Goal: Find specific page/section: Find specific page/section

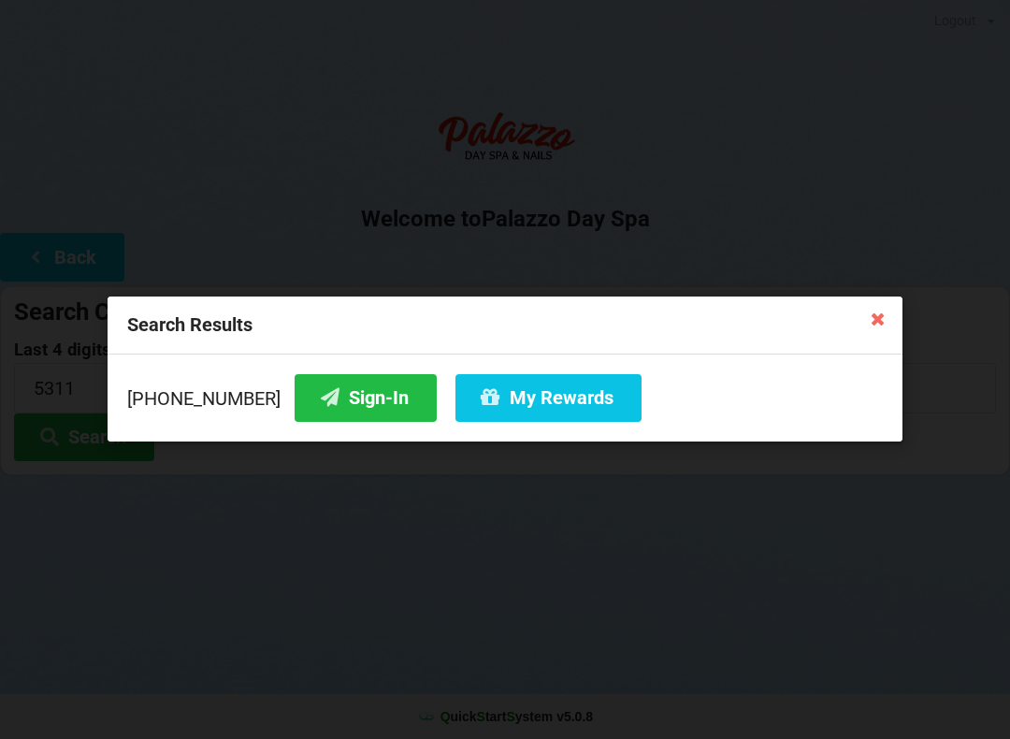
click at [877, 315] on icon at bounding box center [878, 318] width 30 height 30
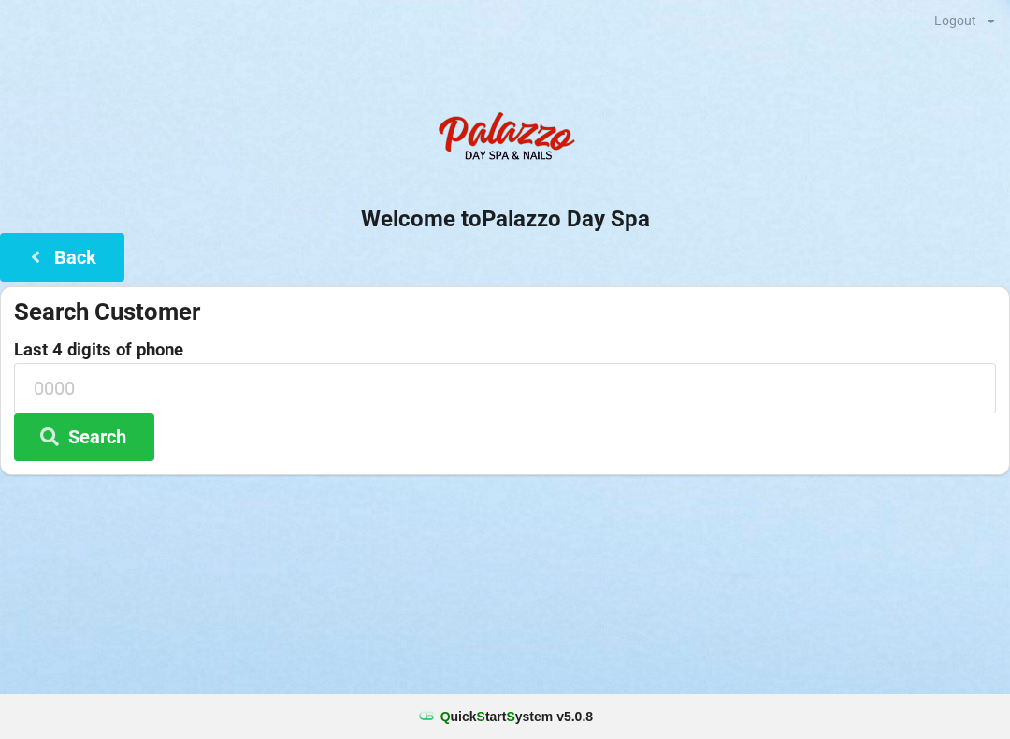
click at [66, 253] on button "Back" at bounding box center [62, 257] width 124 height 48
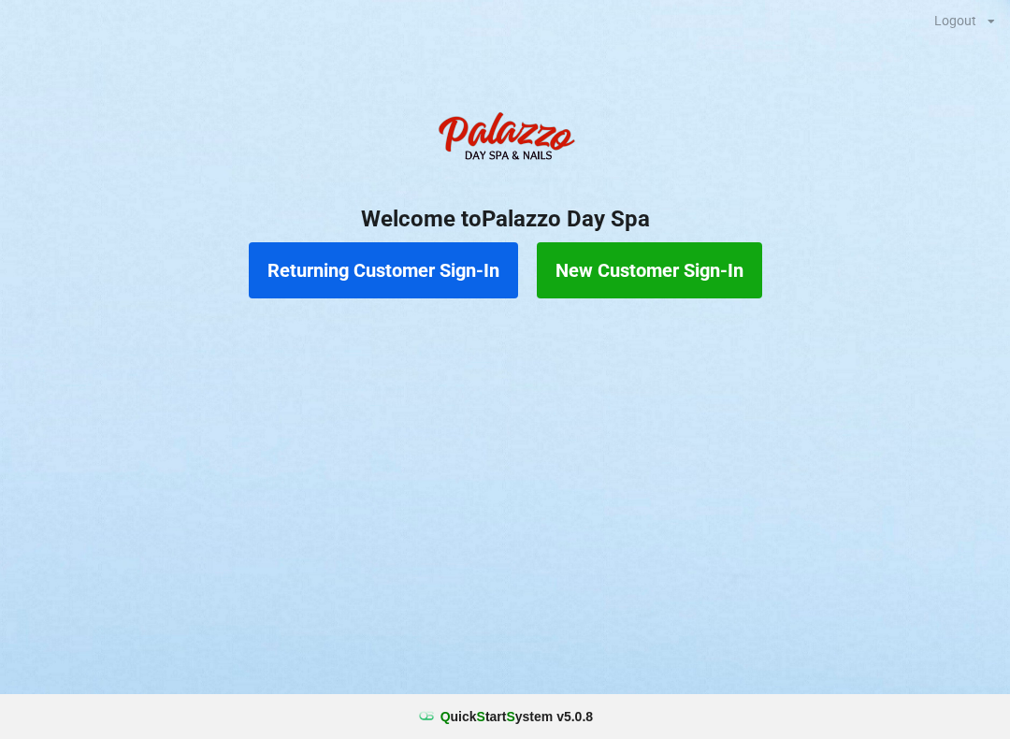
click at [425, 265] on button "Returning Customer Sign-In" at bounding box center [383, 270] width 269 height 56
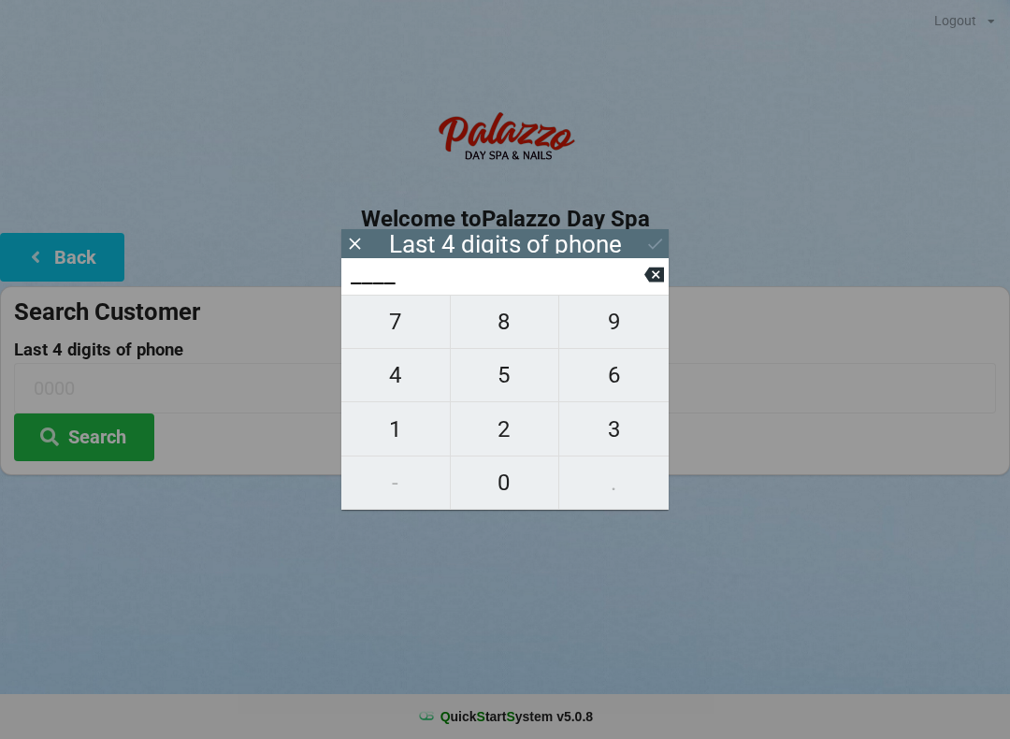
click at [528, 387] on span "5" at bounding box center [505, 374] width 108 height 39
type input "5___"
click at [515, 381] on span "5" at bounding box center [505, 374] width 108 height 39
type input "55__"
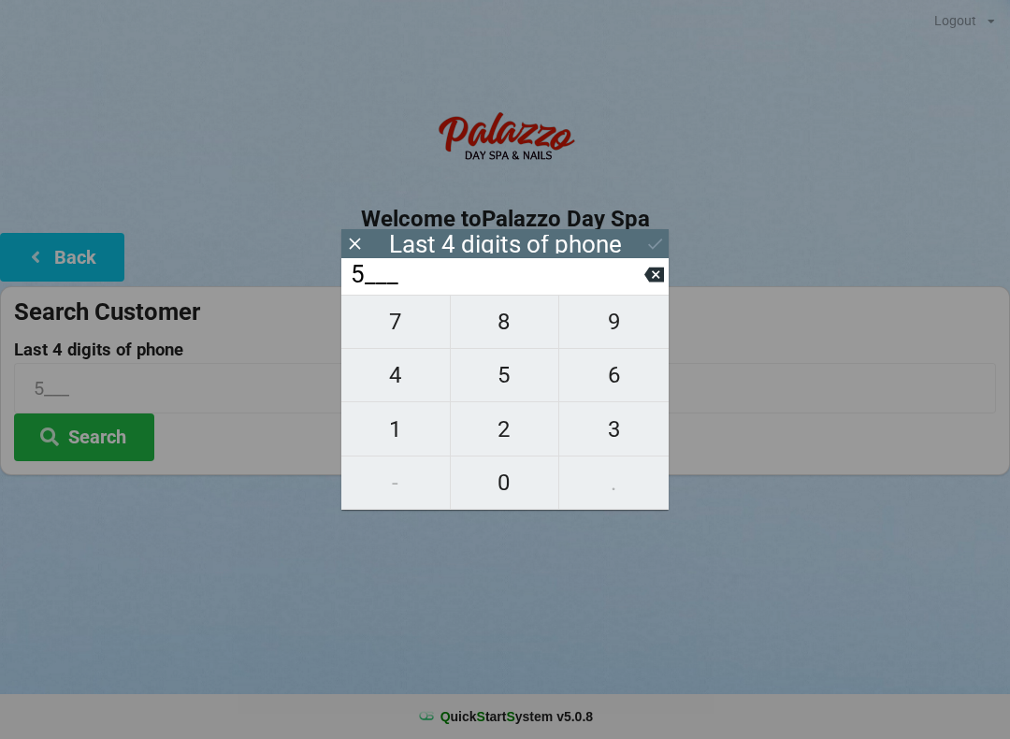
type input "55__"
click at [394, 440] on span "1" at bounding box center [395, 429] width 108 height 39
type input "551_"
click at [394, 439] on span "1" at bounding box center [395, 429] width 108 height 39
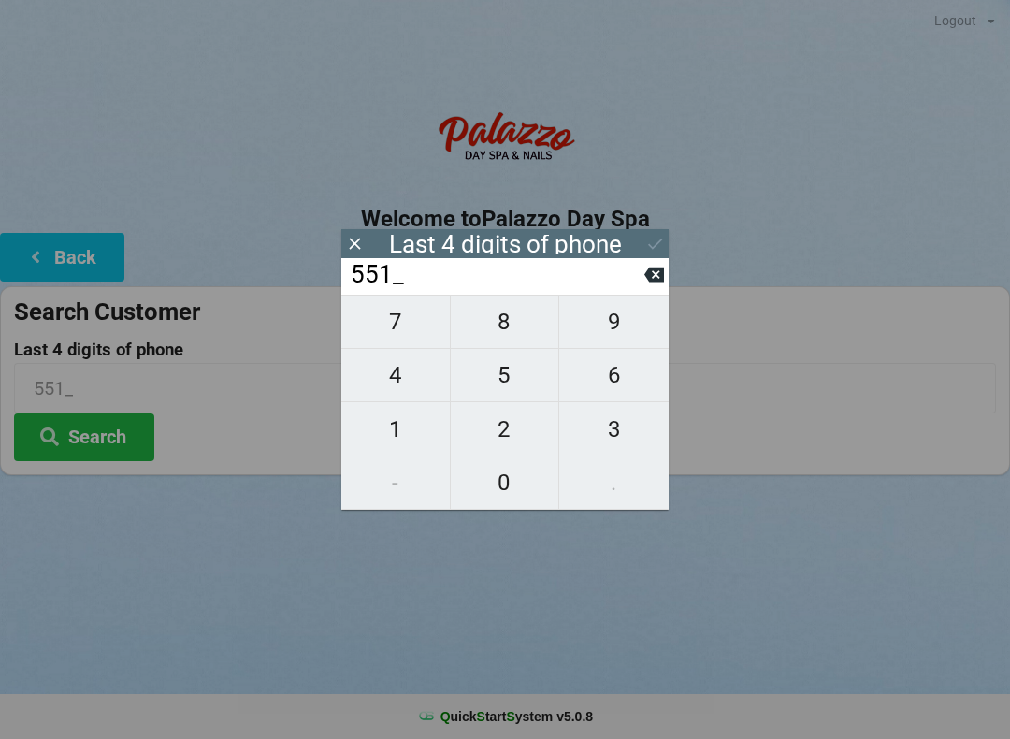
type input "5511"
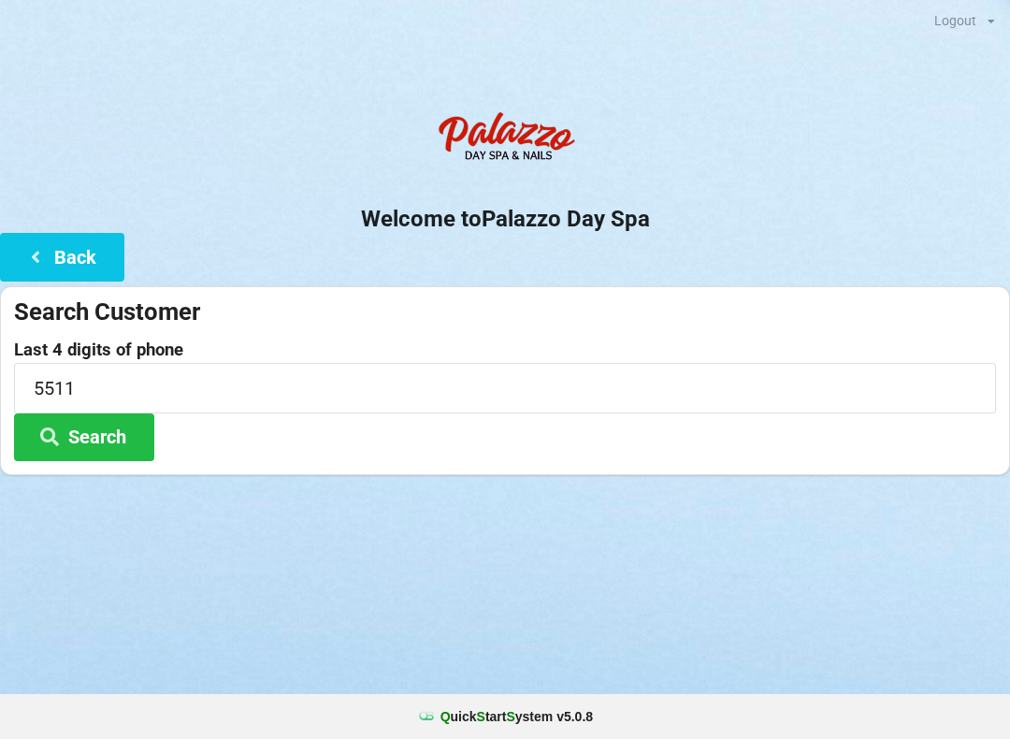
click at [190, 532] on div "Logout Logout Sign-In Welcome to Palazzo Day Spa Back Search Customer Last 4 di…" at bounding box center [505, 369] width 1010 height 739
click at [124, 450] on button "Search" at bounding box center [84, 437] width 140 height 48
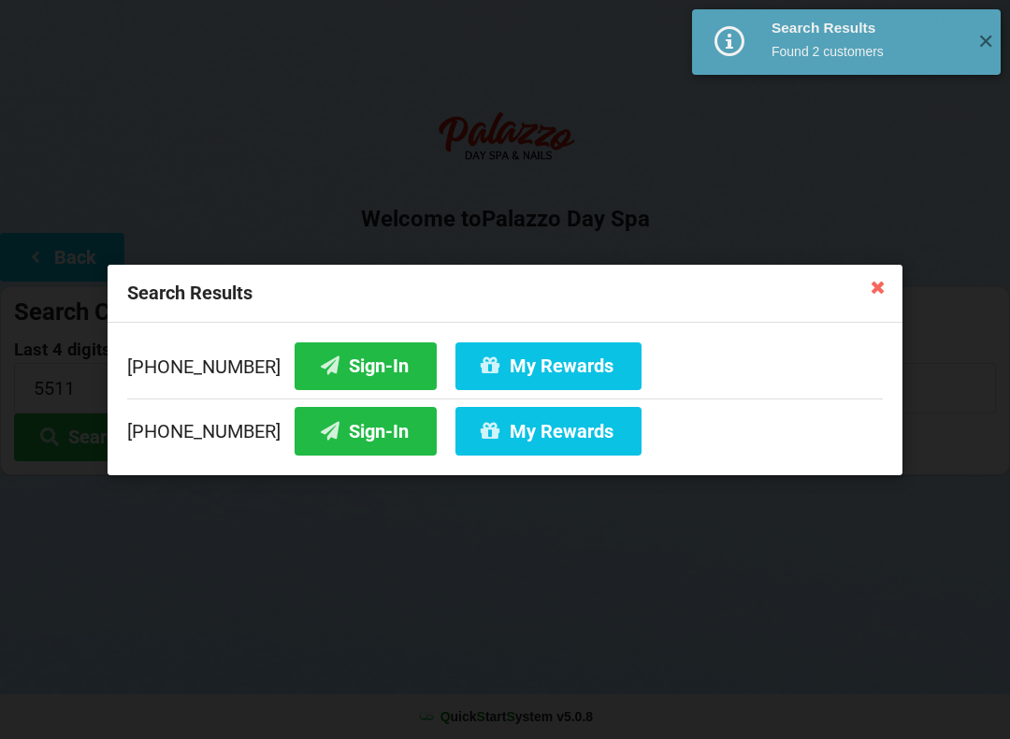
click at [340, 439] on button "Sign-In" at bounding box center [366, 431] width 142 height 48
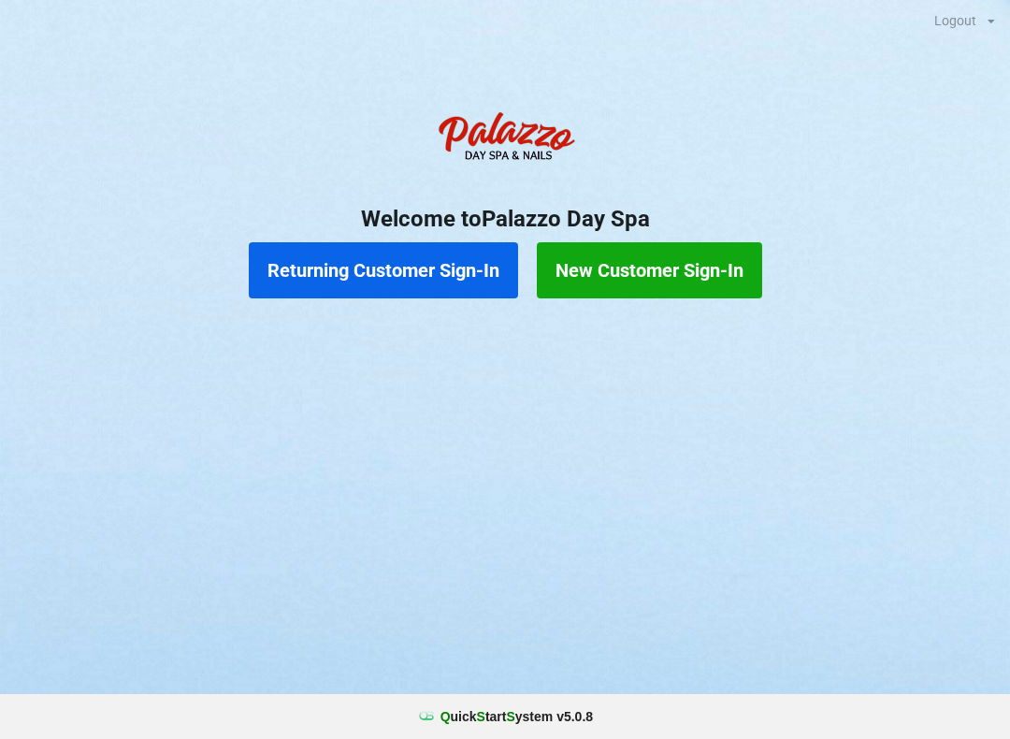
click at [387, 263] on button "Returning Customer Sign-In" at bounding box center [383, 270] width 269 height 56
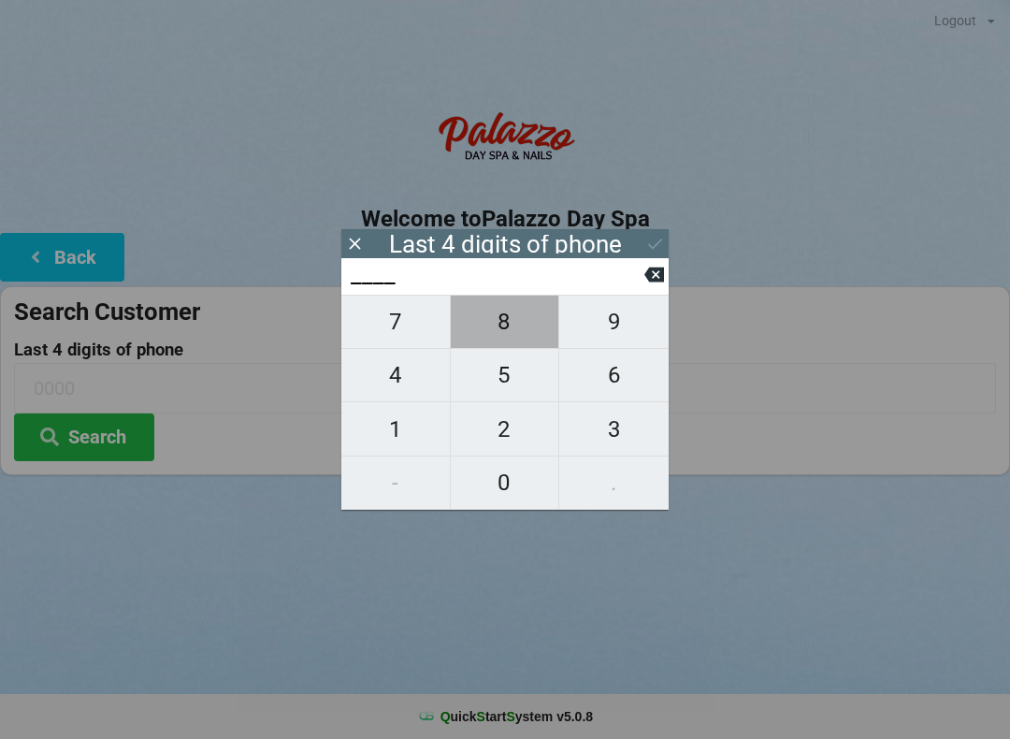
click at [516, 328] on span "8" at bounding box center [505, 321] width 108 height 39
type input "8___"
click at [399, 395] on span "4" at bounding box center [395, 374] width 108 height 39
type input "84__"
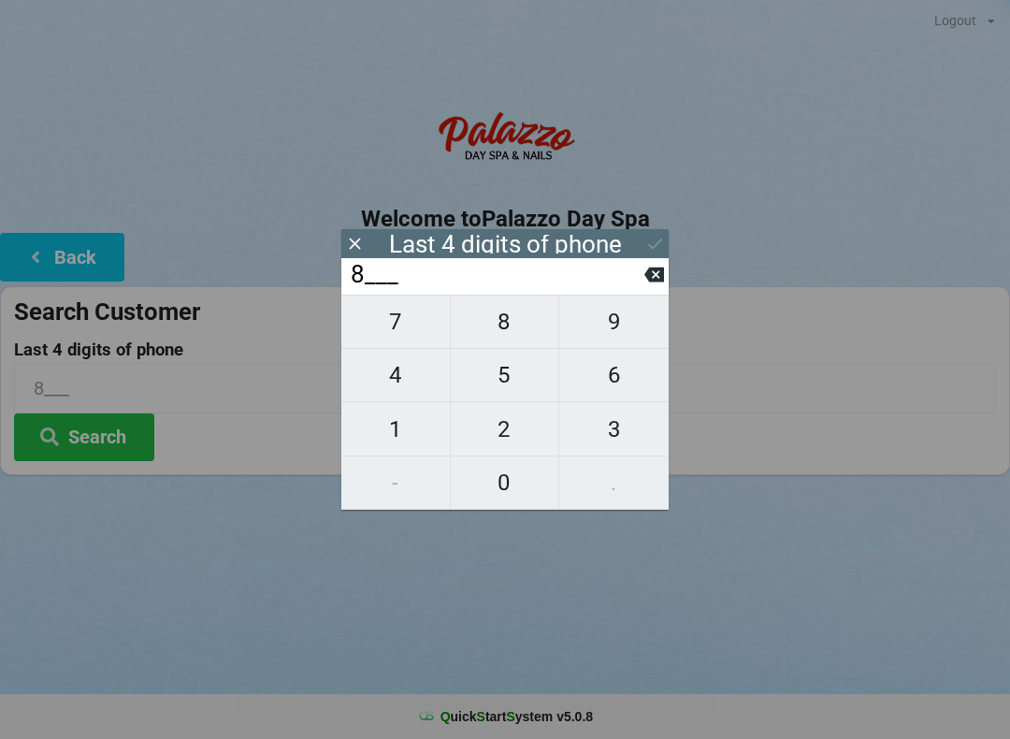
type input "84__"
click at [504, 387] on span "5" at bounding box center [505, 374] width 108 height 39
type input "845_"
click at [621, 383] on span "6" at bounding box center [613, 374] width 109 height 39
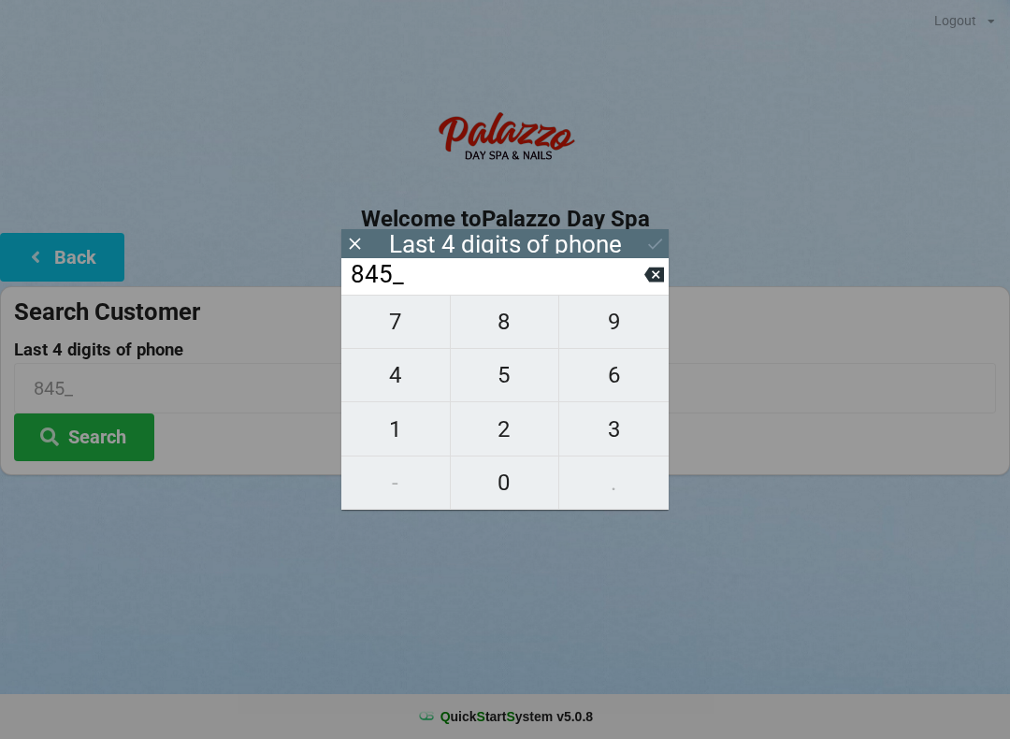
type input "8456"
click at [658, 243] on icon at bounding box center [655, 243] width 14 height 11
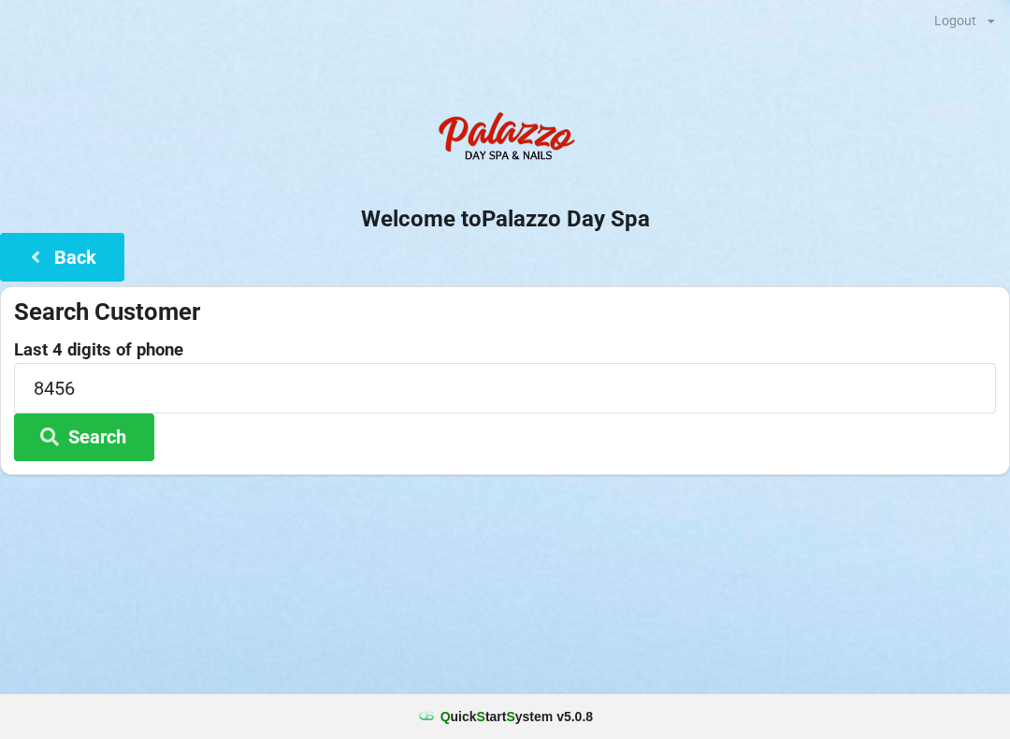
click at [77, 425] on button "Search" at bounding box center [84, 437] width 140 height 48
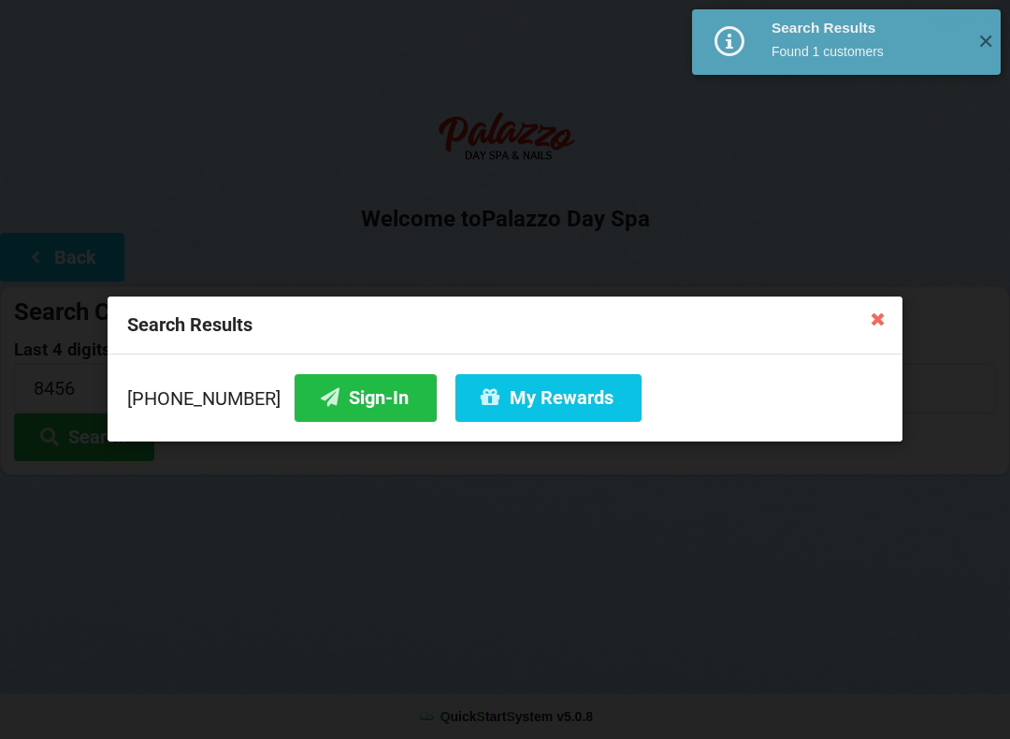
click at [335, 392] on button "Sign-In" at bounding box center [366, 398] width 142 height 48
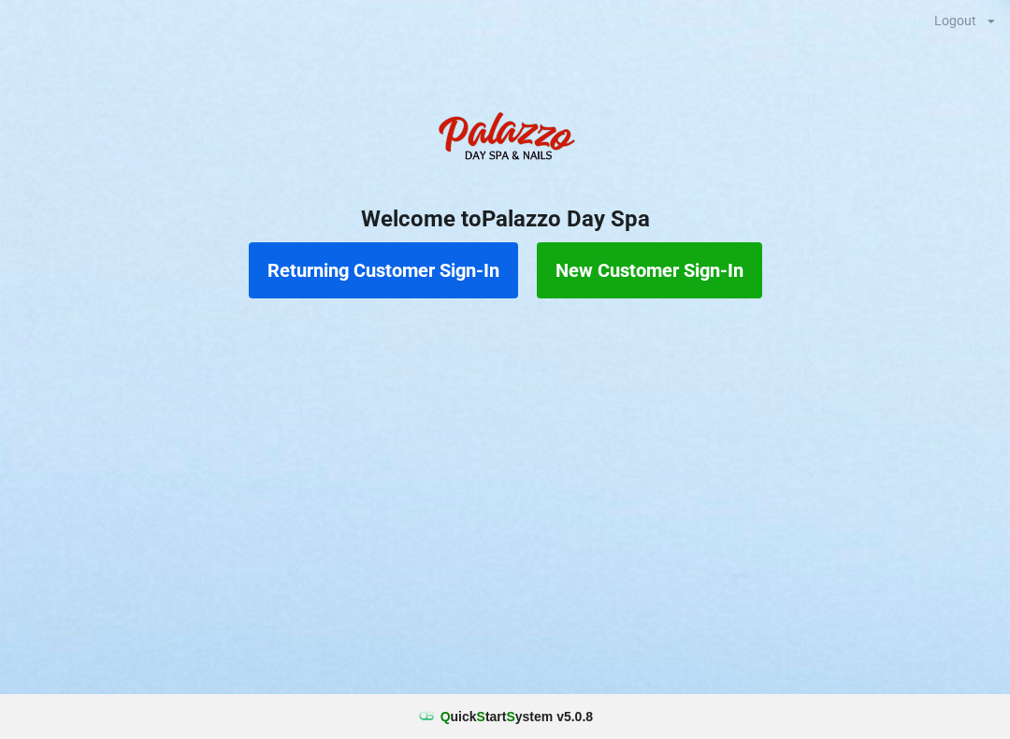
click at [425, 284] on button "Returning Customer Sign-In" at bounding box center [383, 270] width 269 height 56
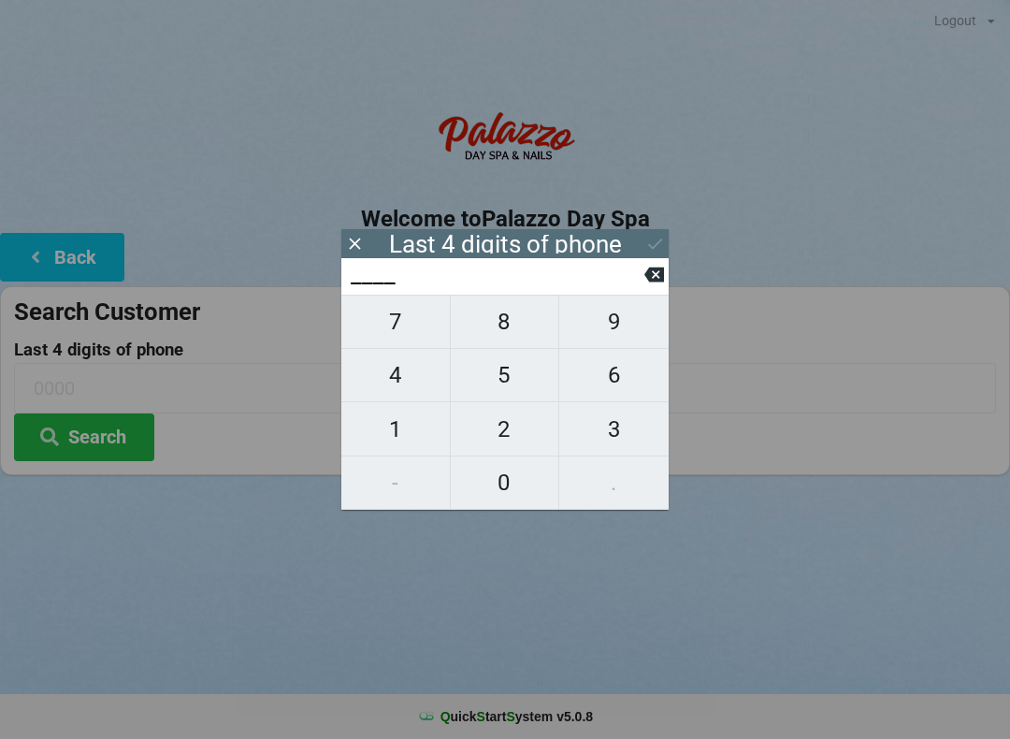
click at [609, 371] on span "6" at bounding box center [613, 374] width 109 height 39
type input "6___"
click at [506, 378] on span "5" at bounding box center [505, 374] width 108 height 39
type input "65__"
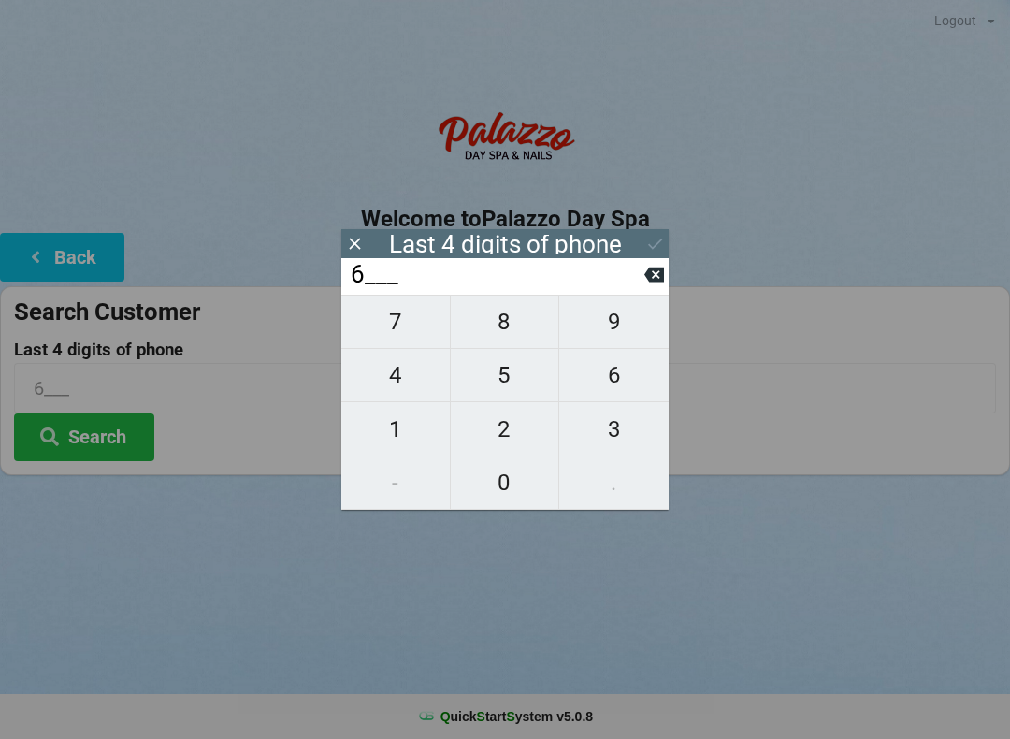
type input "65__"
click at [510, 309] on button "8" at bounding box center [505, 322] width 109 height 54
type input "658_"
click at [507, 506] on button "0" at bounding box center [505, 482] width 109 height 53
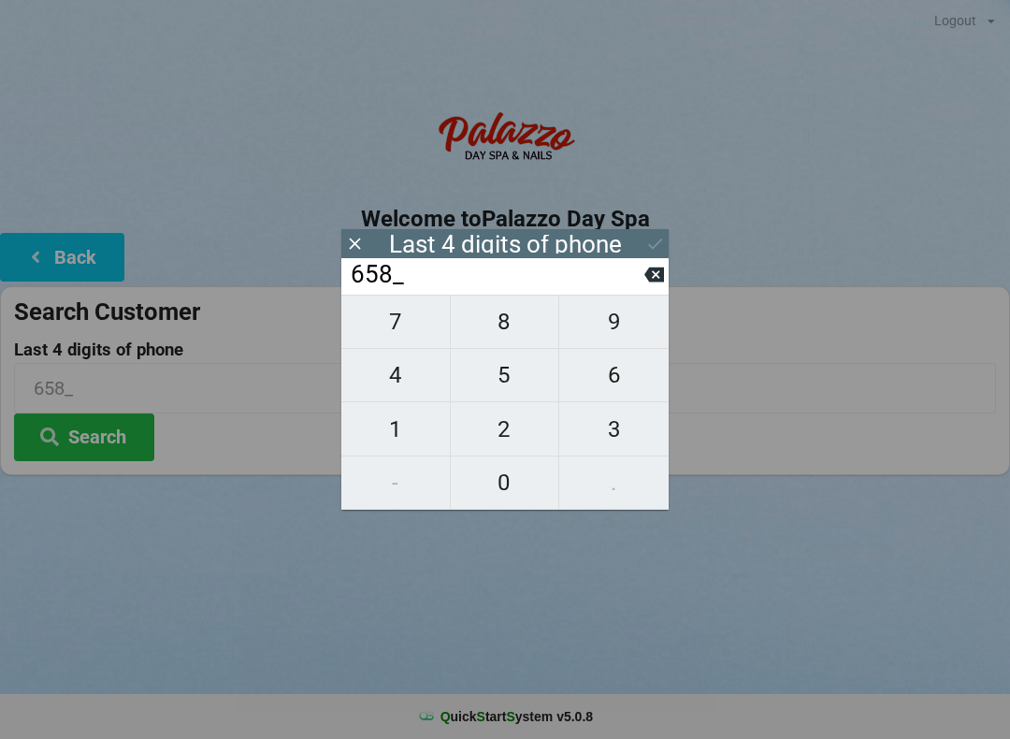
type input "6580"
click at [646, 234] on icon at bounding box center [655, 244] width 20 height 20
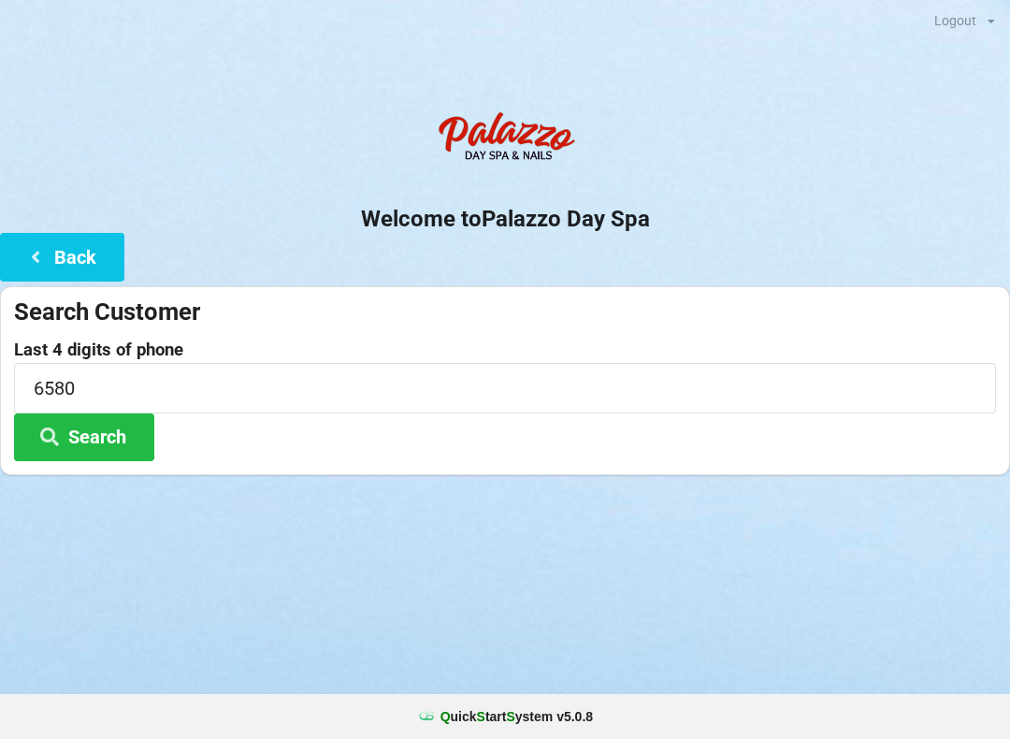
click at [97, 438] on button "Search" at bounding box center [84, 437] width 140 height 48
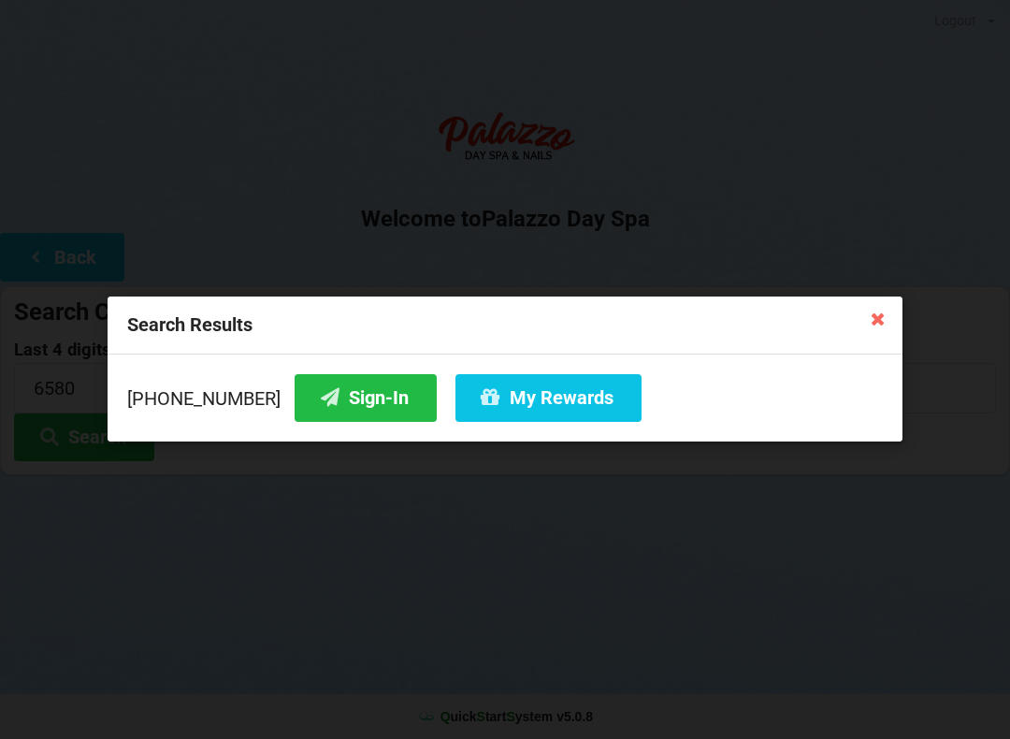
click at [522, 391] on button "My Rewards" at bounding box center [548, 398] width 186 height 48
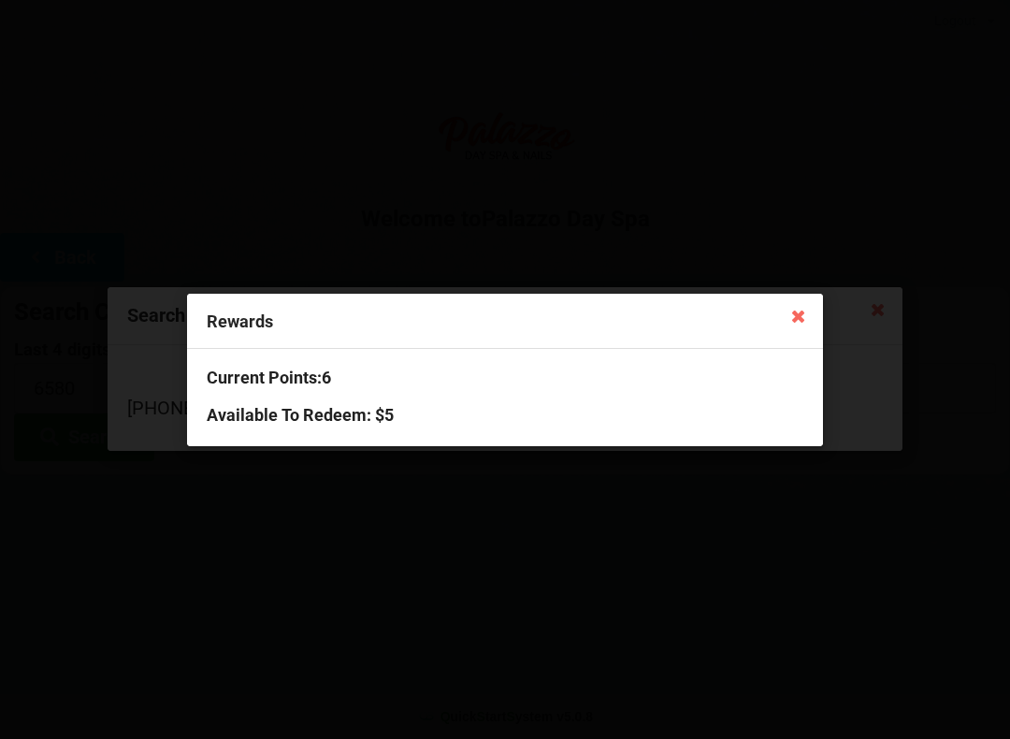
click at [786, 304] on icon at bounding box center [799, 315] width 30 height 30
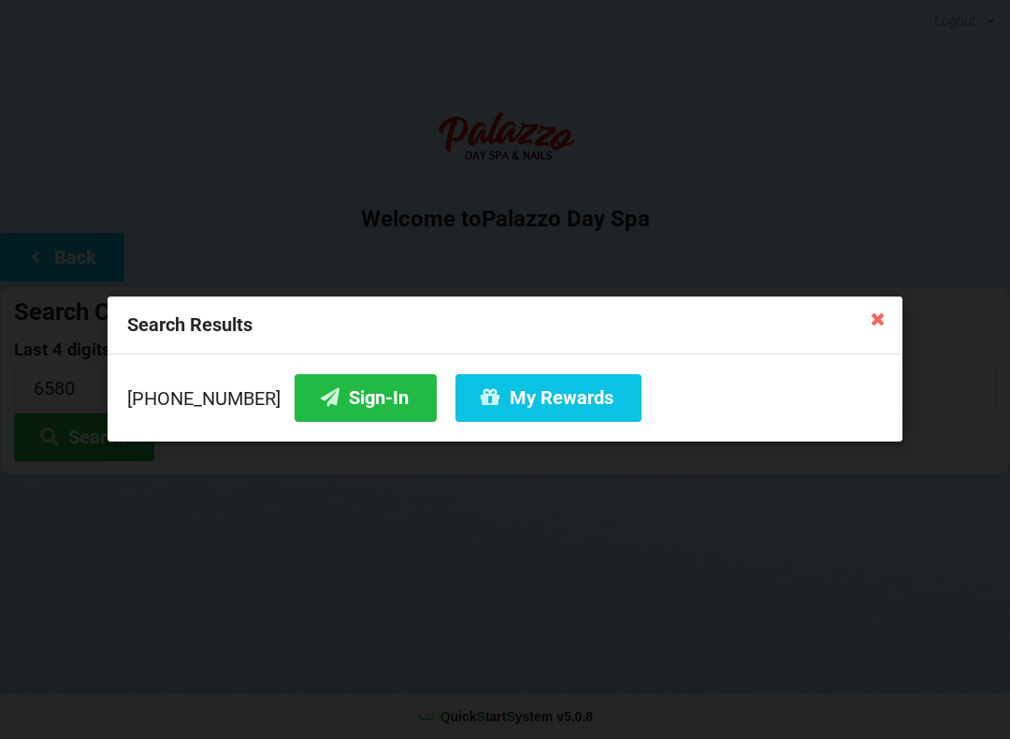
click at [350, 397] on button "Sign-In" at bounding box center [366, 398] width 142 height 48
